Goal: Feedback & Contribution: Contribute content

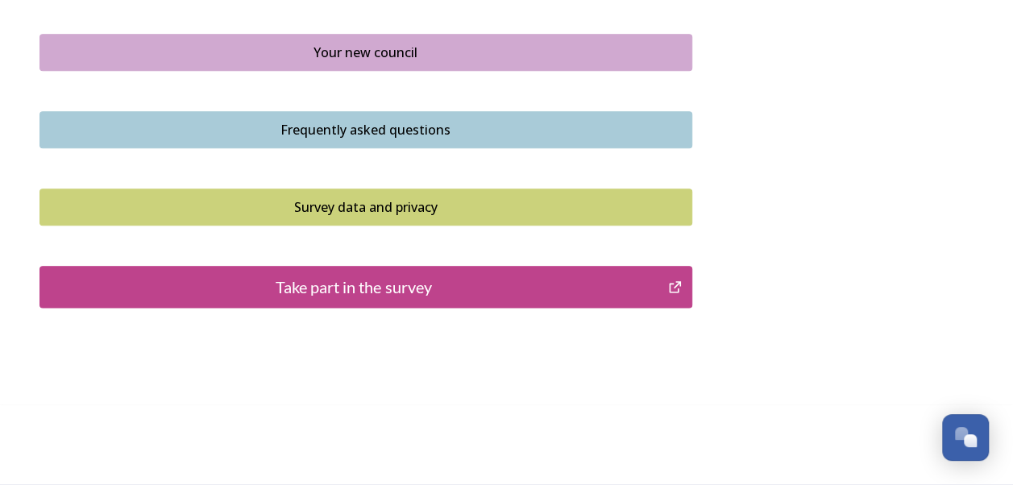
scroll to position [1161, 0]
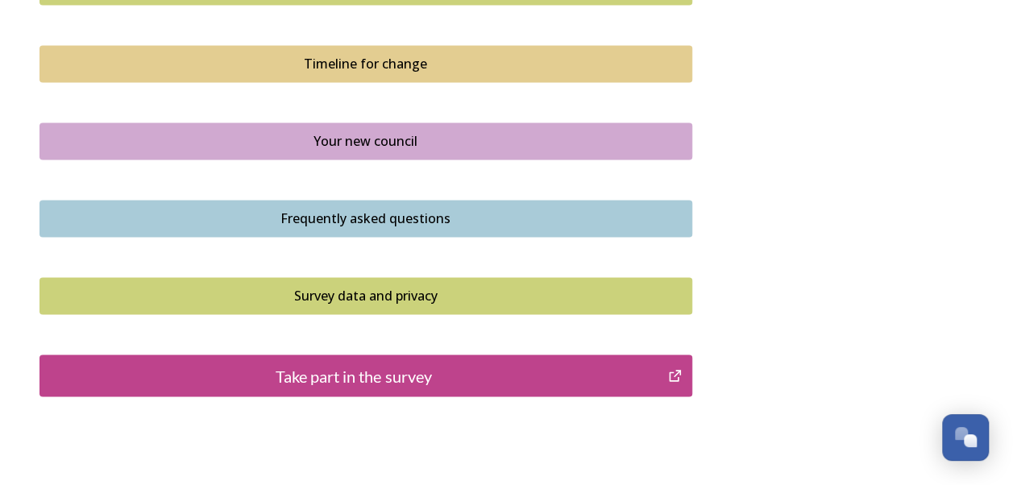
click at [355, 371] on div "Take part in the survey" at bounding box center [354, 376] width 612 height 24
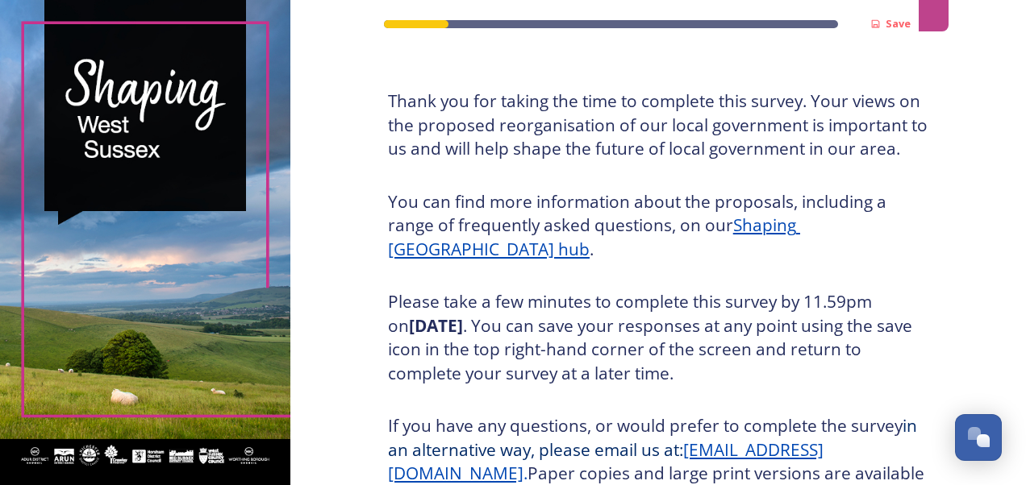
scroll to position [97, 0]
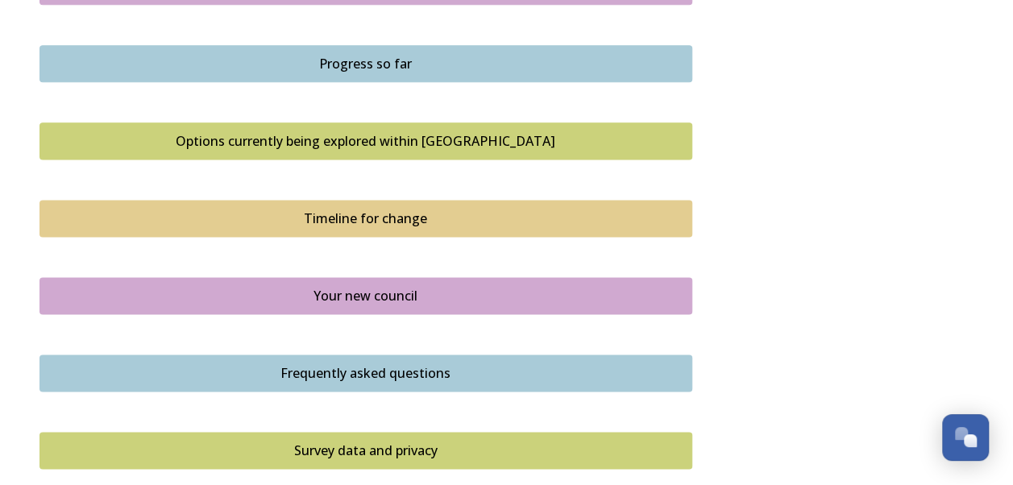
scroll to position [1245, 0]
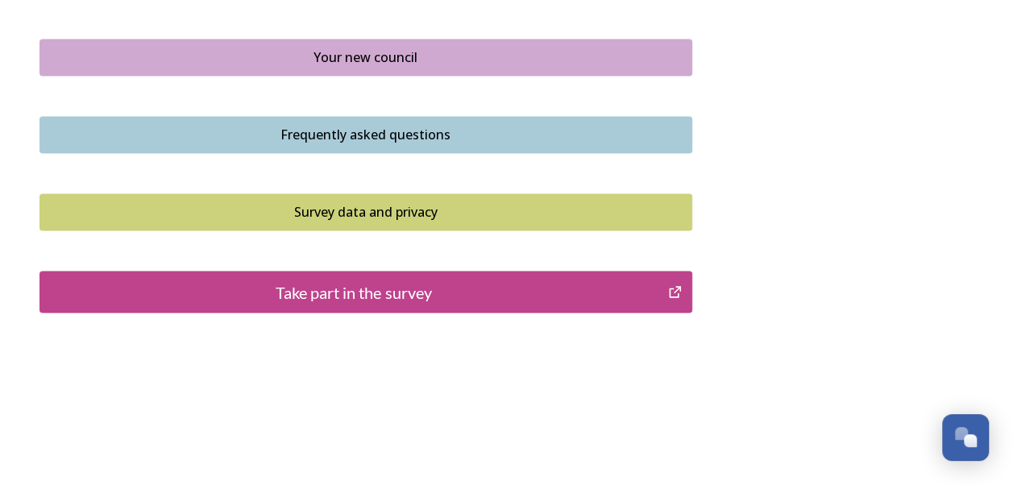
click at [317, 292] on div "Take part in the survey" at bounding box center [354, 292] width 612 height 24
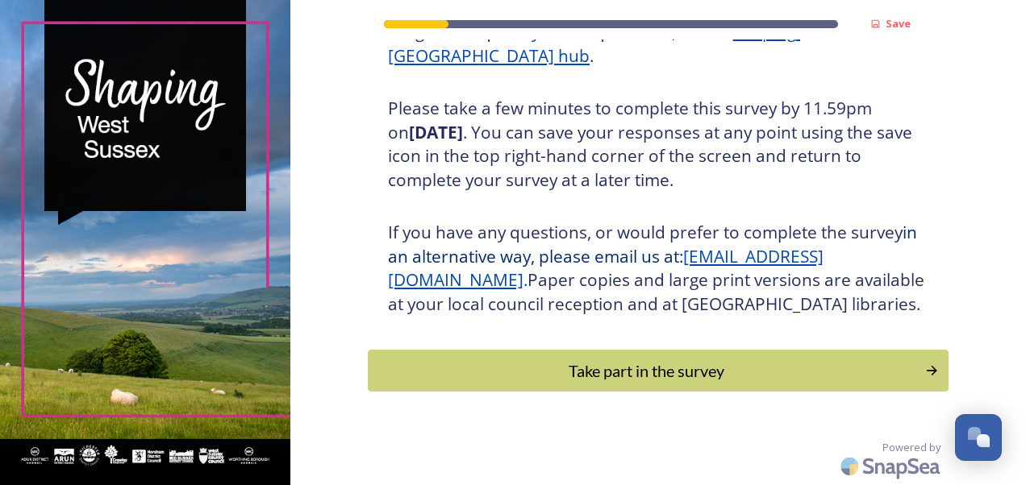
scroll to position [289, 0]
click at [511, 374] on div "Take part in the survey" at bounding box center [645, 371] width 545 height 24
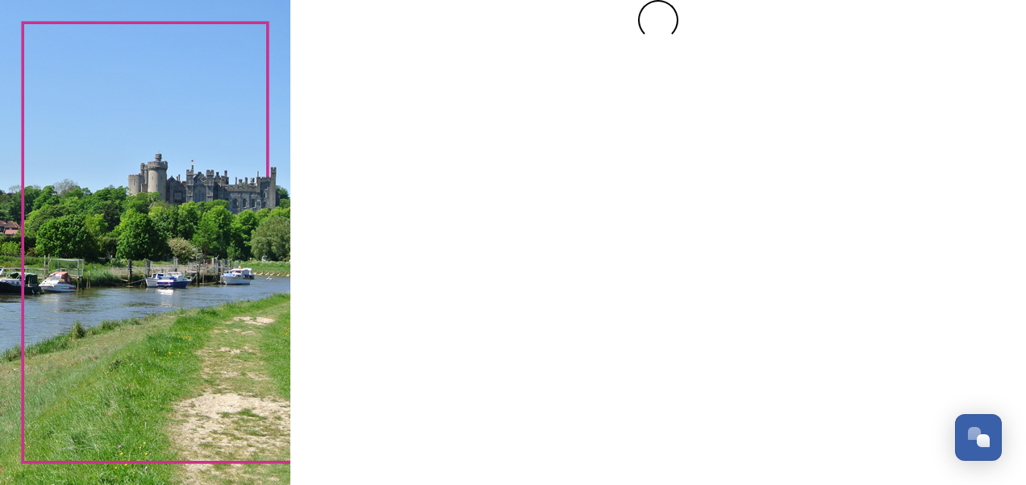
scroll to position [0, 0]
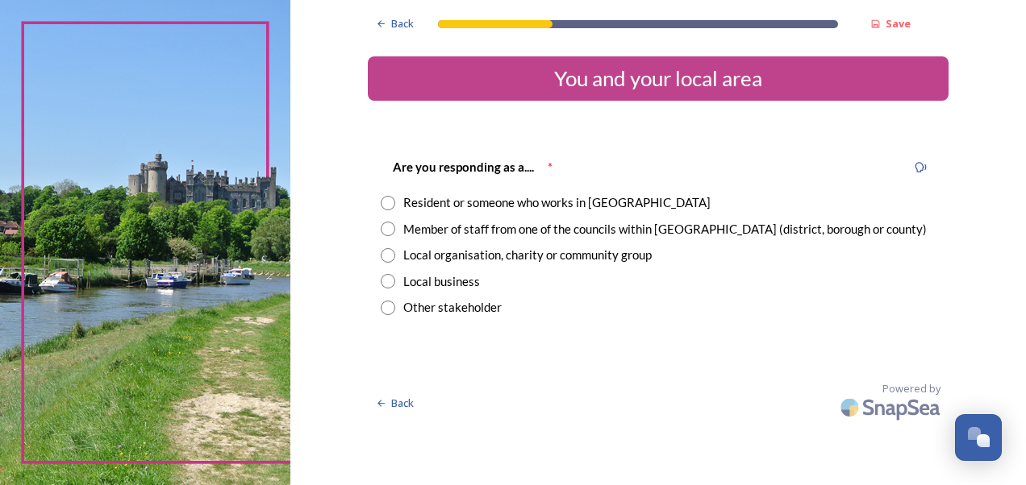
click at [388, 232] on input "radio" at bounding box center [388, 229] width 15 height 15
radio input "true"
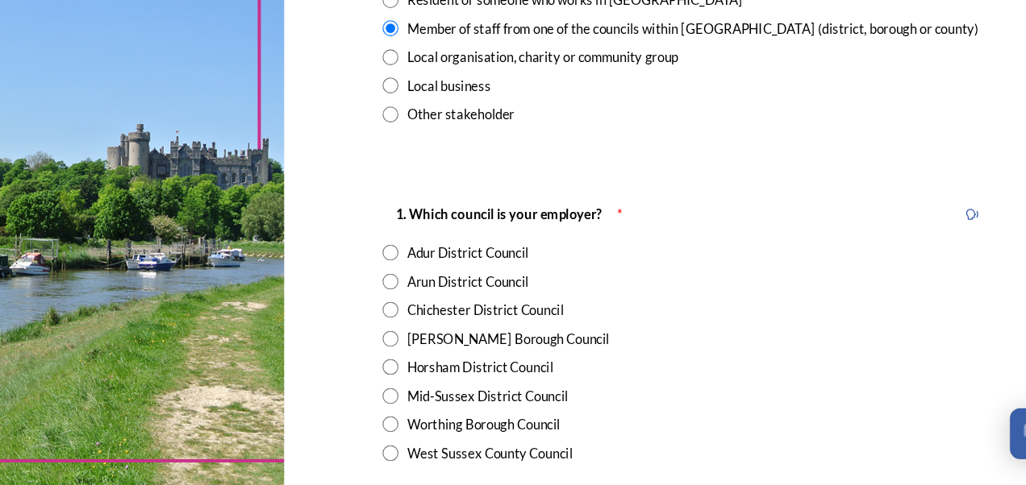
click at [382, 457] on input "radio" at bounding box center [388, 455] width 15 height 15
radio input "true"
drag, startPoint x: 960, startPoint y: 442, endPoint x: 966, endPoint y: 465, distance: 24.1
click at [966, 465] on body "Back Save You and your local area Are you responding as a.... * Resident or som…" at bounding box center [513, 242] width 1026 height 485
click at [716, 351] on div "[PERSON_NAME] Borough Council" at bounding box center [658, 351] width 555 height 19
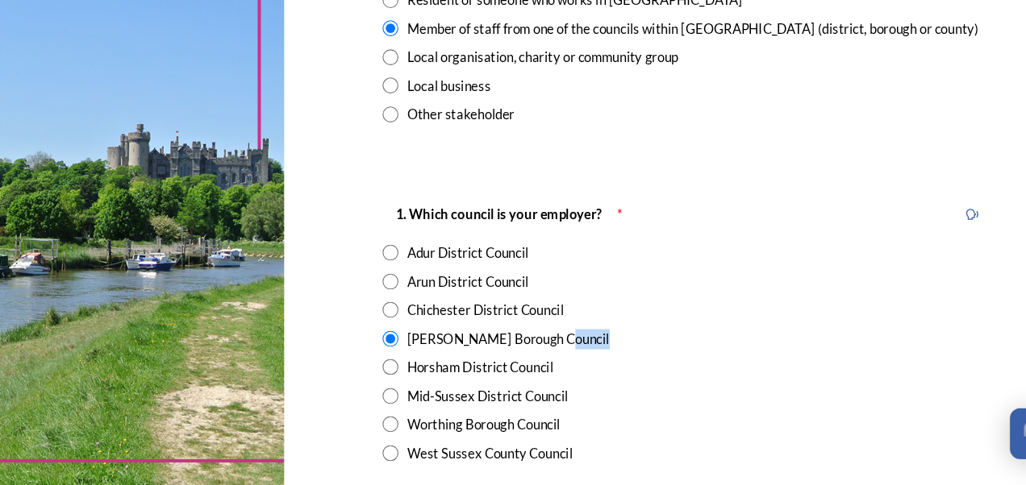
click at [716, 351] on div "[PERSON_NAME] Borough Council" at bounding box center [658, 351] width 555 height 19
radio input "false"
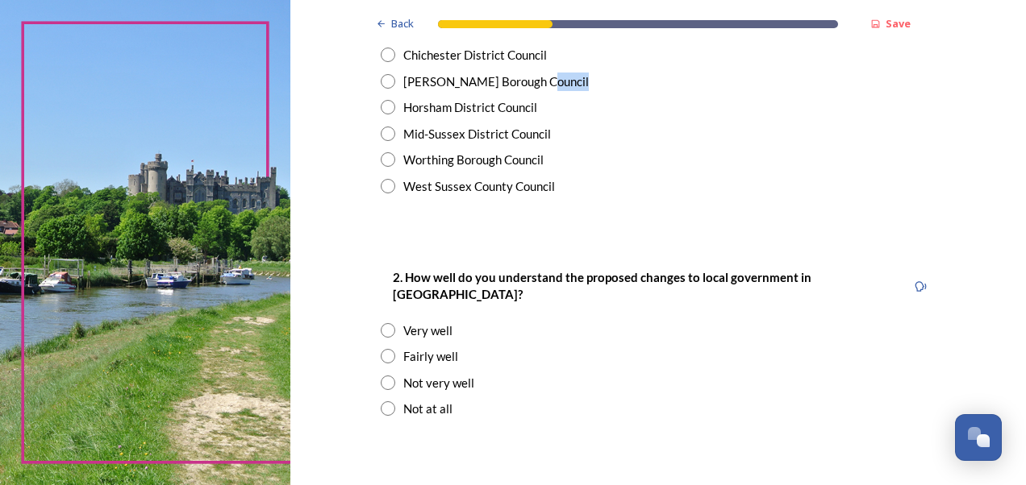
scroll to position [434, 0]
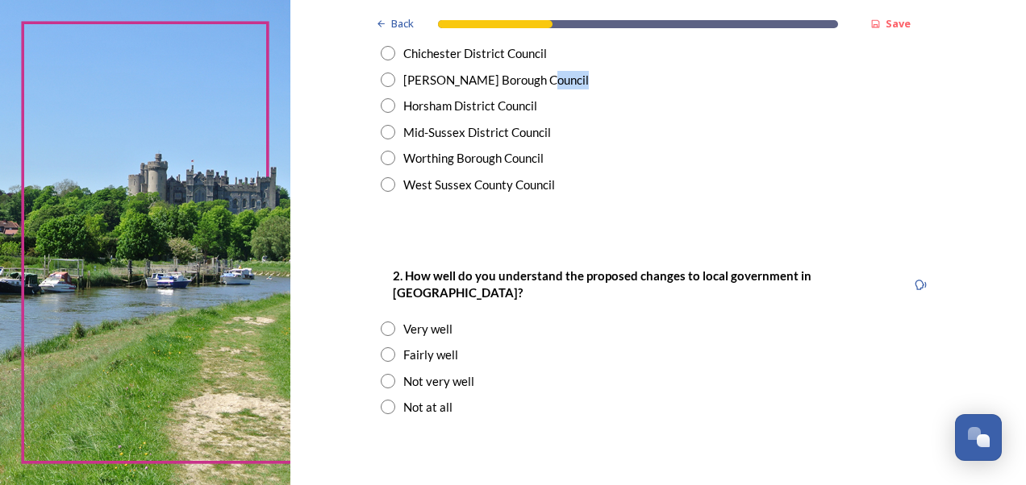
click at [381, 374] on input "radio" at bounding box center [388, 381] width 15 height 15
radio input "true"
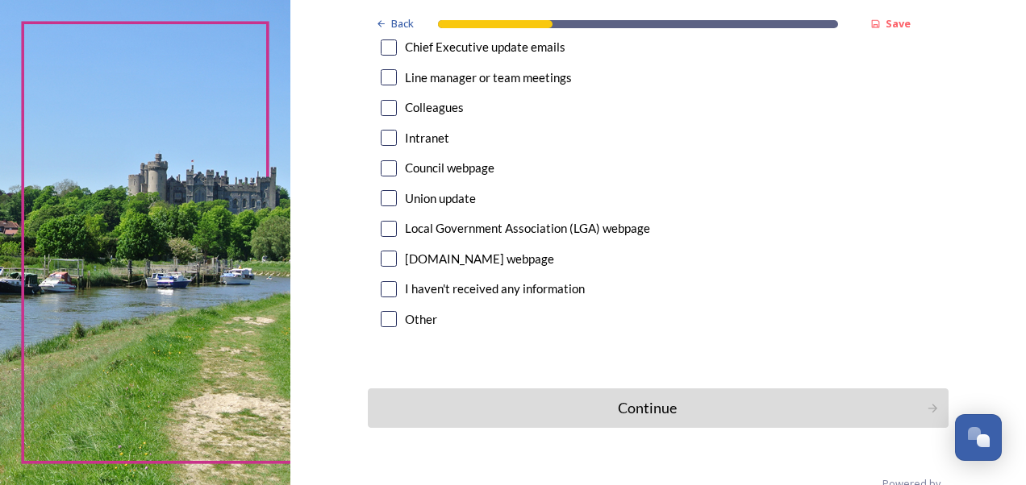
scroll to position [970, 0]
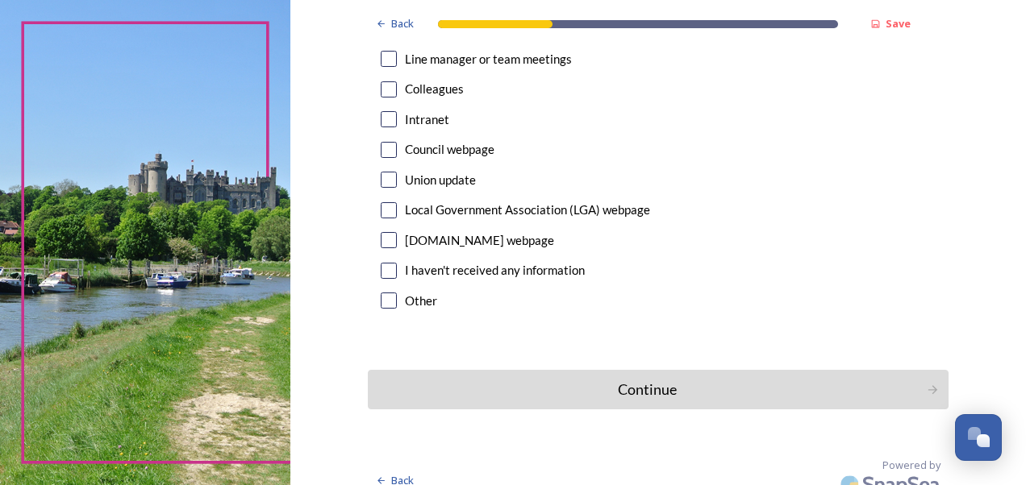
click at [606, 171] on div "Union update" at bounding box center [658, 180] width 555 height 19
checkbox input "true"
